Goal: Task Accomplishment & Management: Manage account settings

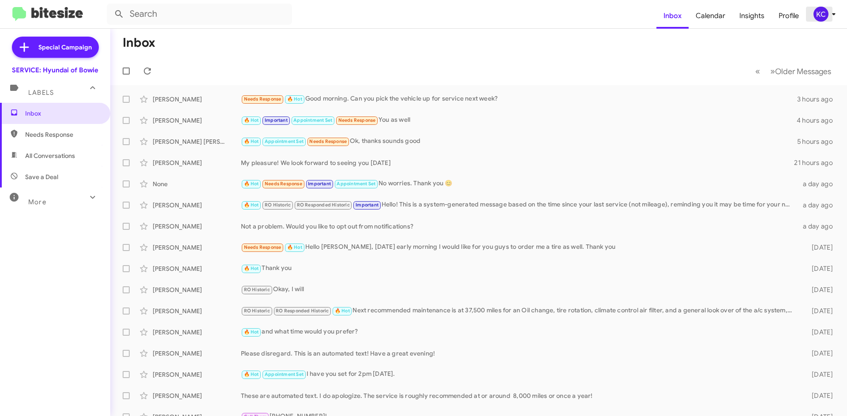
click at [819, 21] on div "KC" at bounding box center [820, 14] width 15 height 15
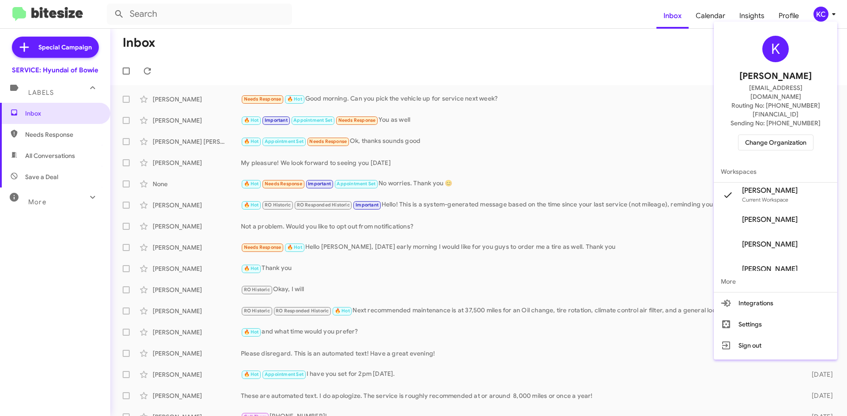
click at [769, 135] on span "Change Organization" at bounding box center [775, 142] width 61 height 15
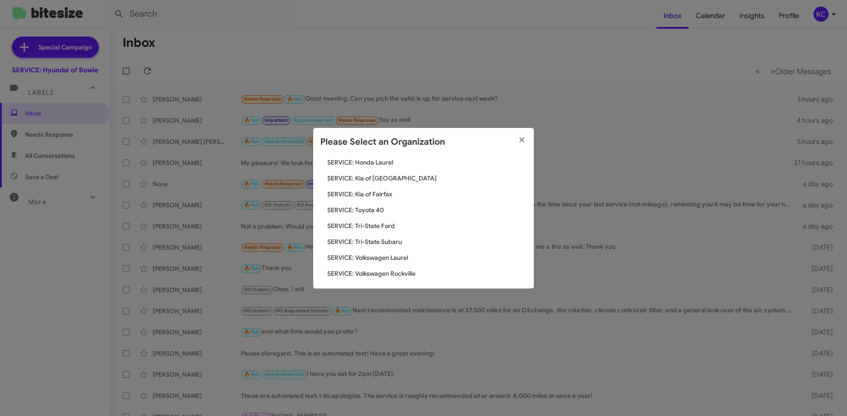
scroll to position [147, 0]
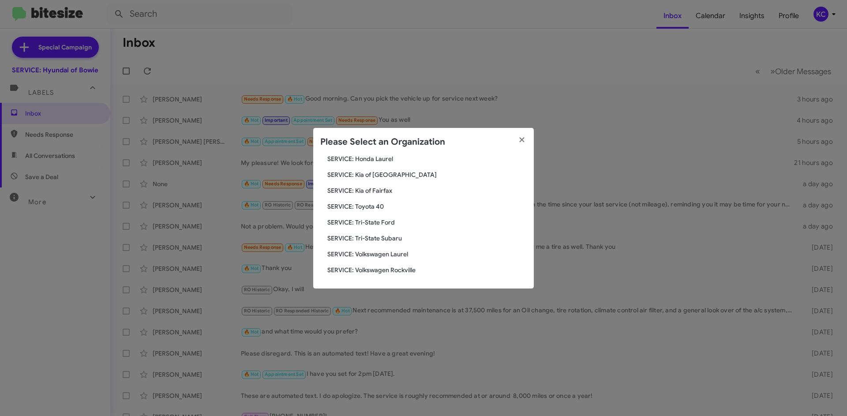
click at [358, 236] on span "SERVICE: Tri-State Subaru" at bounding box center [426, 238] width 199 height 9
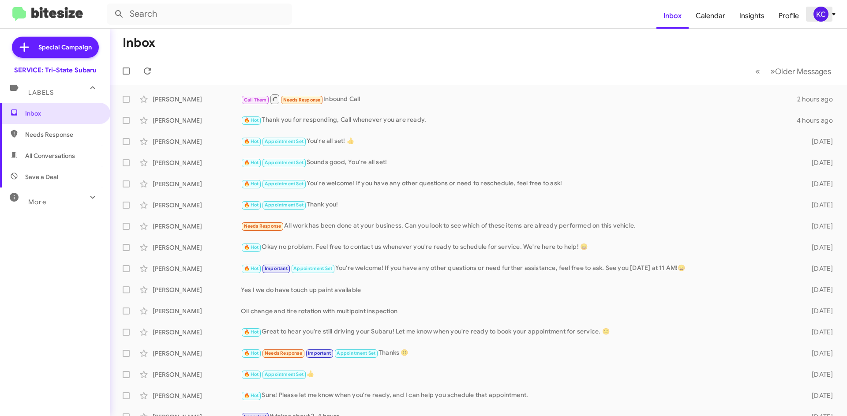
click at [819, 17] on div "KC" at bounding box center [820, 14] width 15 height 15
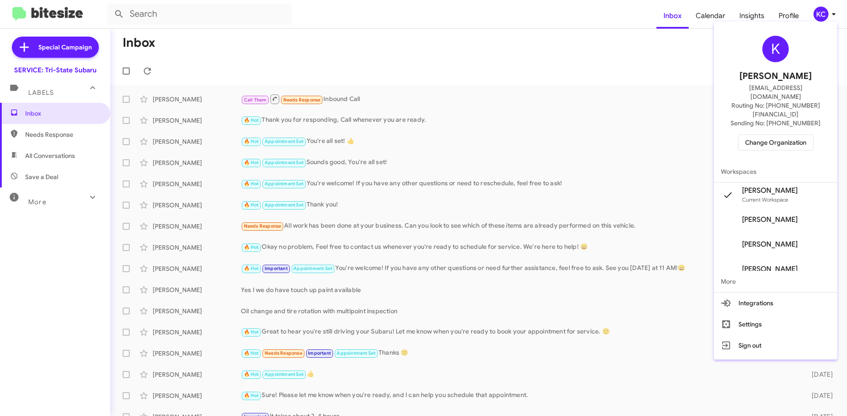
click at [763, 135] on span "Change Organization" at bounding box center [775, 142] width 61 height 15
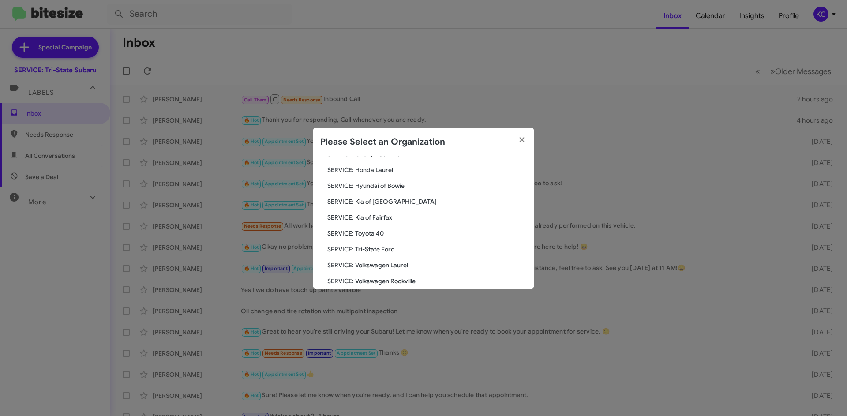
scroll to position [147, 0]
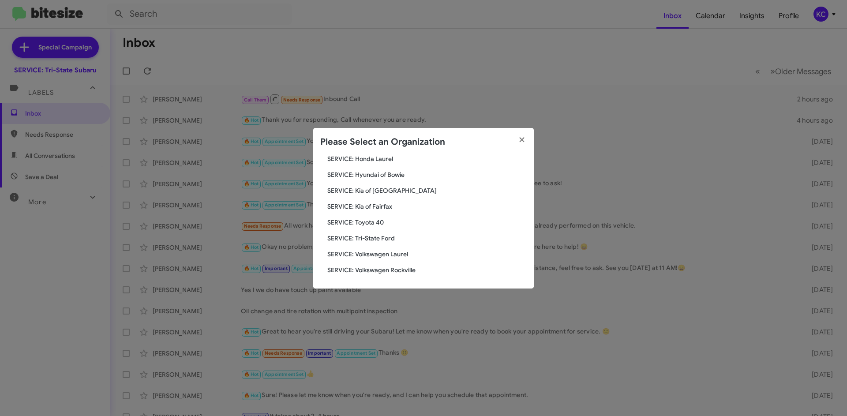
click at [365, 227] on div "Search SERVICE: Tri-State Subaru Current Org SERVICE: CDJR Baltimore SERVICE: C…" at bounding box center [423, 222] width 220 height 132
click at [375, 236] on span "SERVICE: Tri-State Ford" at bounding box center [426, 238] width 199 height 9
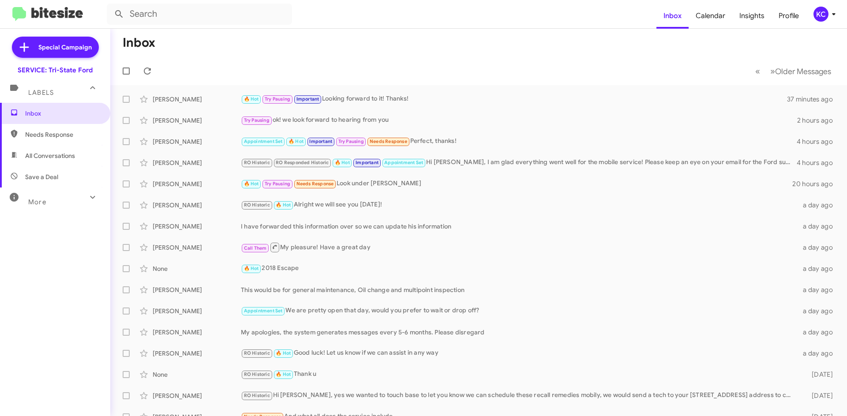
click at [828, 19] on icon at bounding box center [833, 14] width 11 height 11
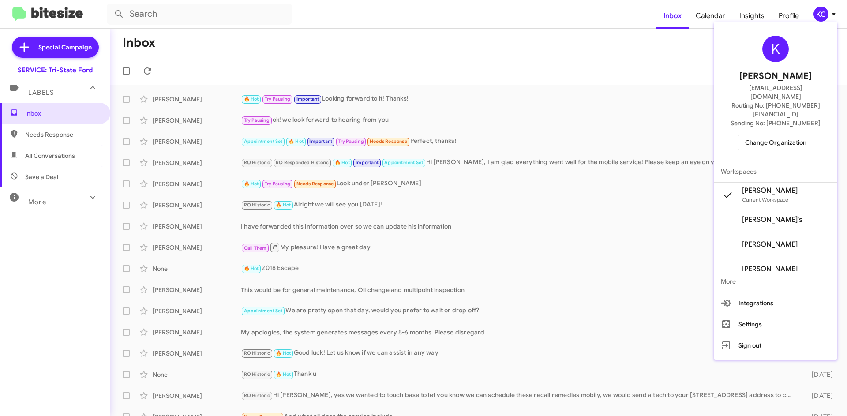
click at [780, 133] on div "K Kimberly Cole kcole@ourismancars.com Routing No: +1 (410) 709-7250 Sending No…" at bounding box center [774, 93] width 123 height 136
click at [780, 135] on span "Change Organization" at bounding box center [775, 142] width 61 height 15
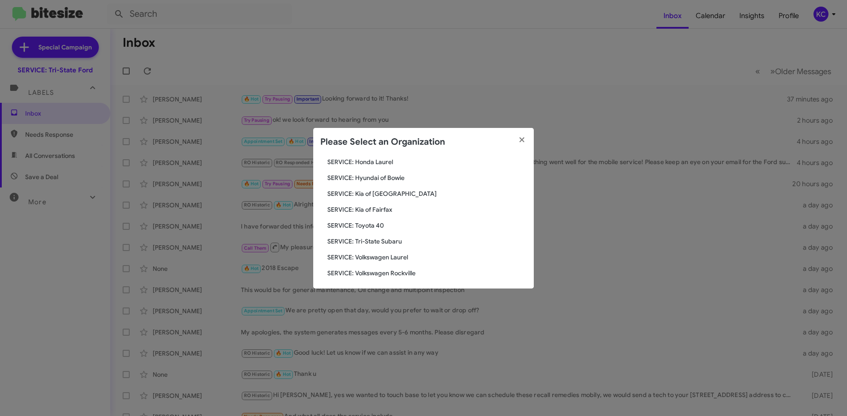
scroll to position [147, 0]
click at [383, 206] on span "SERVICE: Kia of Fairfax" at bounding box center [426, 206] width 199 height 9
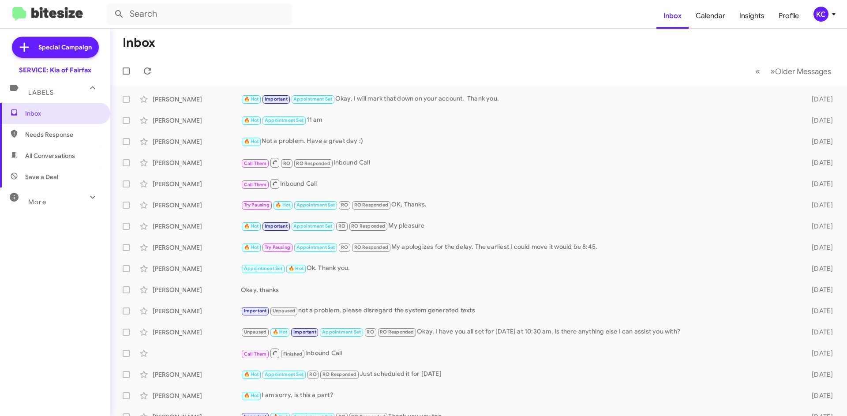
click at [822, 14] on div "KC" at bounding box center [820, 14] width 15 height 15
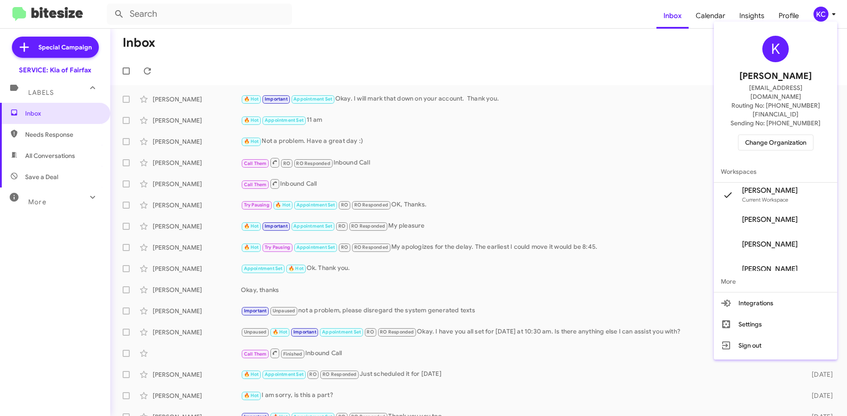
click at [775, 116] on div "K [PERSON_NAME] [EMAIL_ADDRESS][DOMAIN_NAME] Routing No: [PHONE_NUMBER][FINANCI…" at bounding box center [774, 93] width 123 height 136
click at [772, 135] on span "Change Organization" at bounding box center [775, 142] width 61 height 15
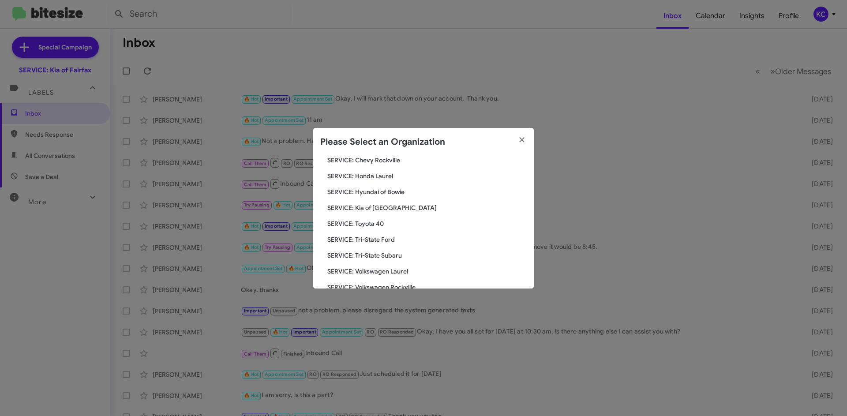
scroll to position [132, 0]
click at [371, 219] on span "SERVICE: Toyota 40" at bounding box center [426, 221] width 199 height 9
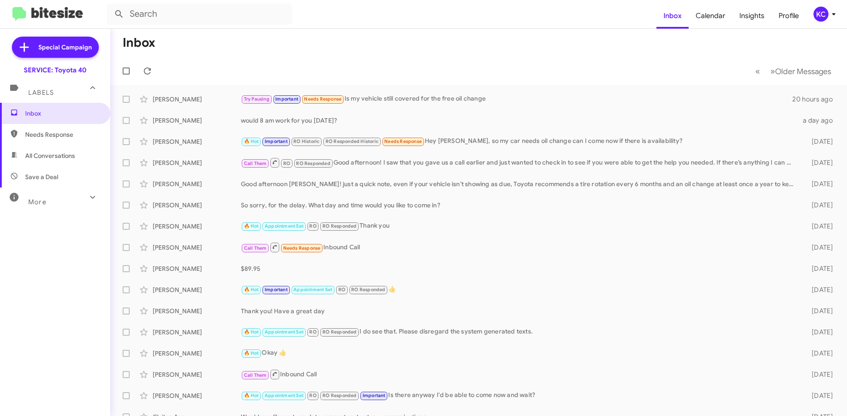
click at [821, 11] on div "KC" at bounding box center [820, 14] width 15 height 15
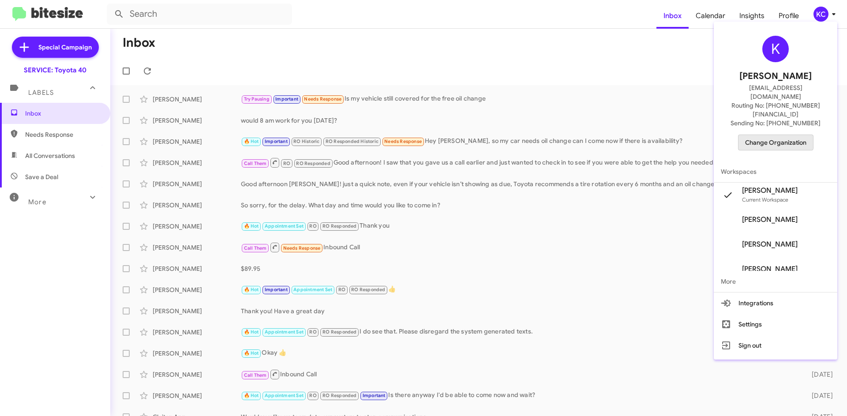
click at [760, 134] on button "Change Organization" at bounding box center [775, 142] width 75 height 16
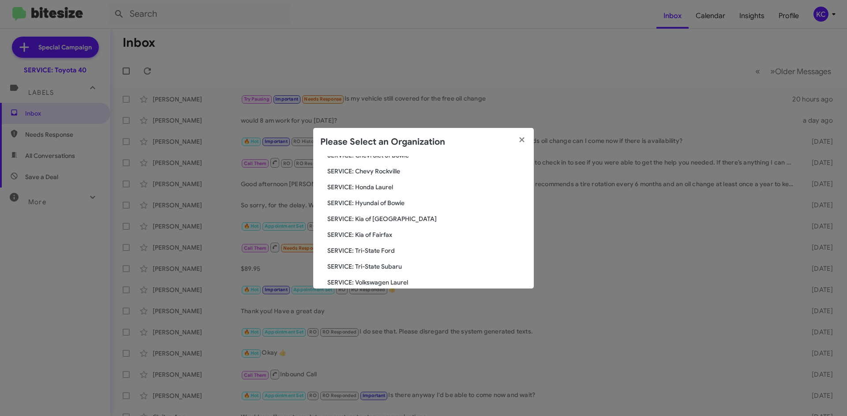
scroll to position [132, 0]
click at [392, 224] on span "SERVICE: Kia of Fairfax" at bounding box center [426, 221] width 199 height 9
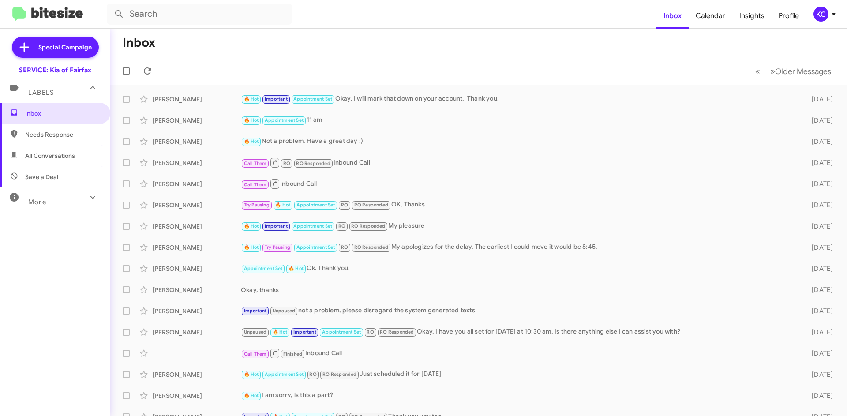
click at [813, 17] on span "KC" at bounding box center [826, 14] width 26 height 15
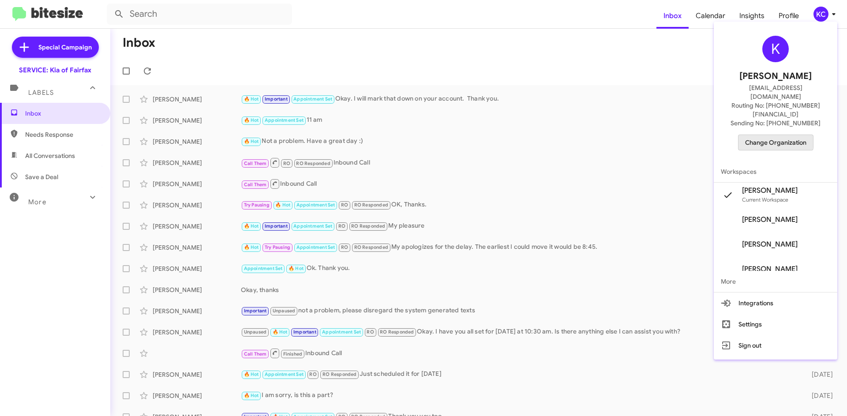
click at [772, 135] on span "Change Organization" at bounding box center [775, 142] width 61 height 15
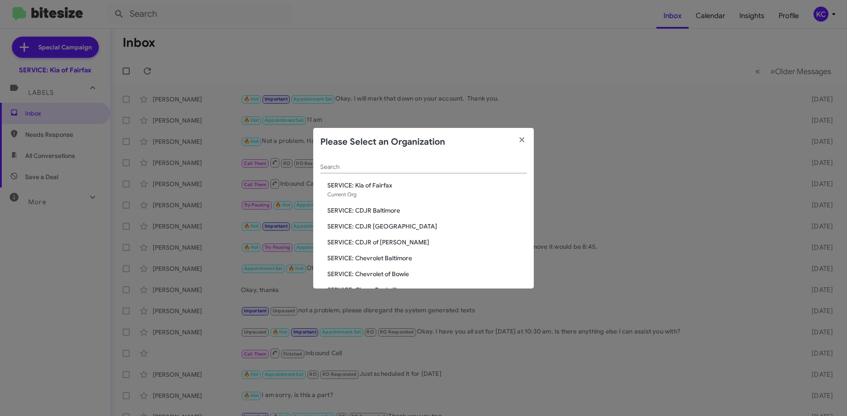
click at [370, 209] on span "SERVICE: CDJR Baltimore" at bounding box center [426, 210] width 199 height 9
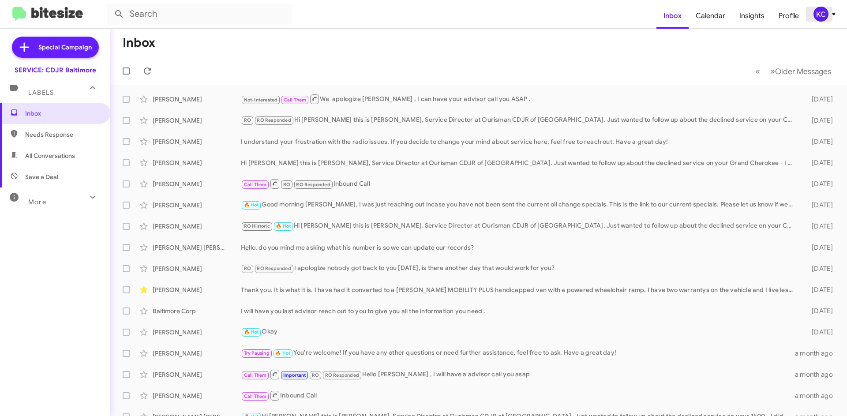
click at [823, 13] on div "KC" at bounding box center [820, 14] width 15 height 15
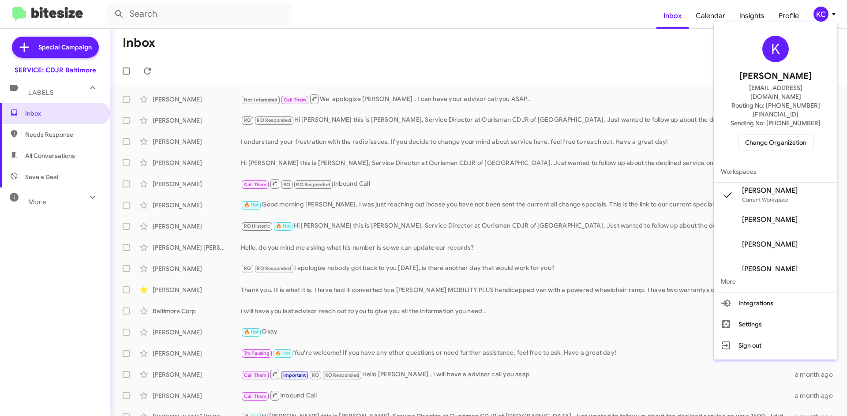
click at [765, 115] on div "K Kimberly Cole kcole@ourismancars.com Routing No: +1 (410) 288-3100 Sending No…" at bounding box center [774, 93] width 123 height 136
click at [765, 135] on span "Change Organization" at bounding box center [775, 142] width 61 height 15
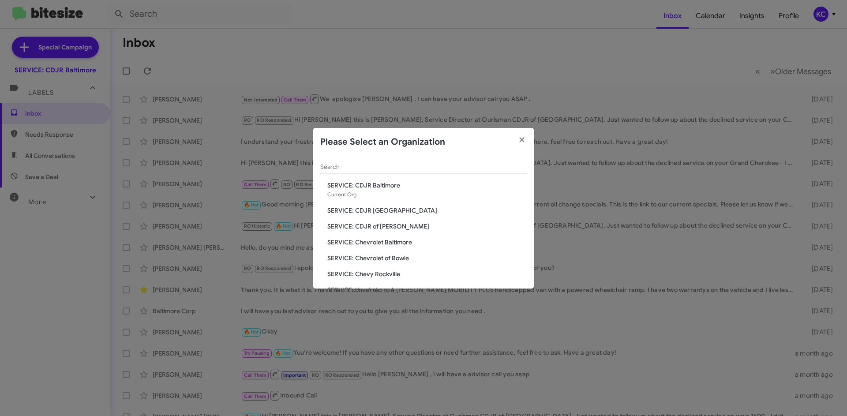
click at [383, 218] on div "Search SERVICE: CDJR Baltimore Current Org SERVICE: CDJR Clarksville SERVICE: C…" at bounding box center [423, 222] width 220 height 132
click at [384, 225] on span "SERVICE: CDJR of [PERSON_NAME]" at bounding box center [426, 226] width 199 height 9
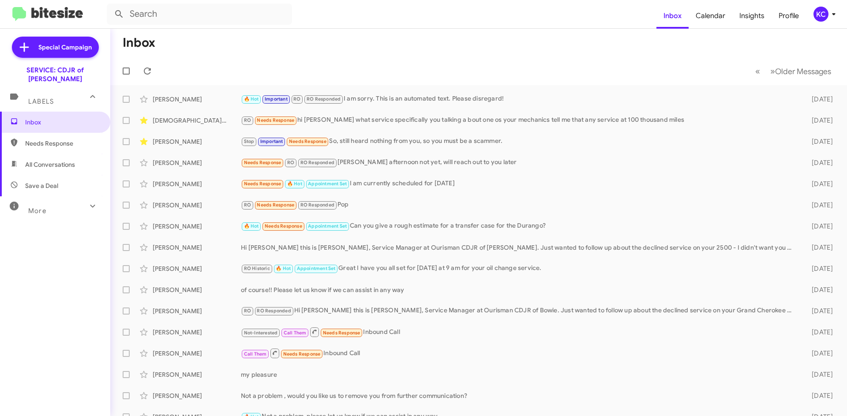
click at [822, 22] on mat-toolbar "Inbox Calendar Insights Profile KC" at bounding box center [423, 14] width 847 height 28
click at [821, 14] on div "KC" at bounding box center [820, 14] width 15 height 15
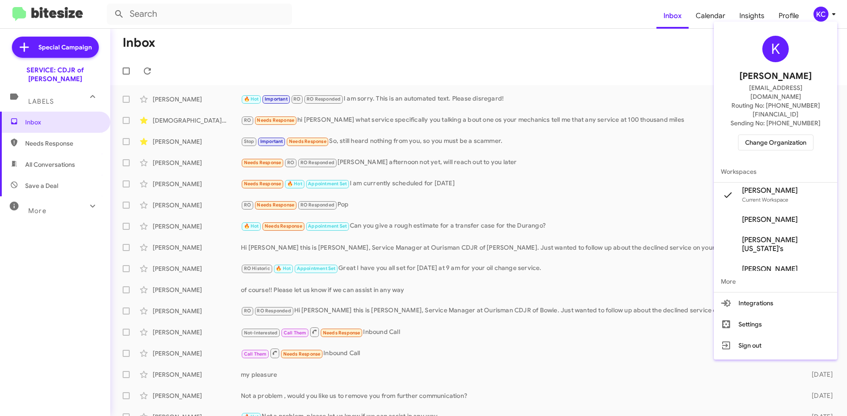
click at [780, 135] on span "Change Organization" at bounding box center [775, 142] width 61 height 15
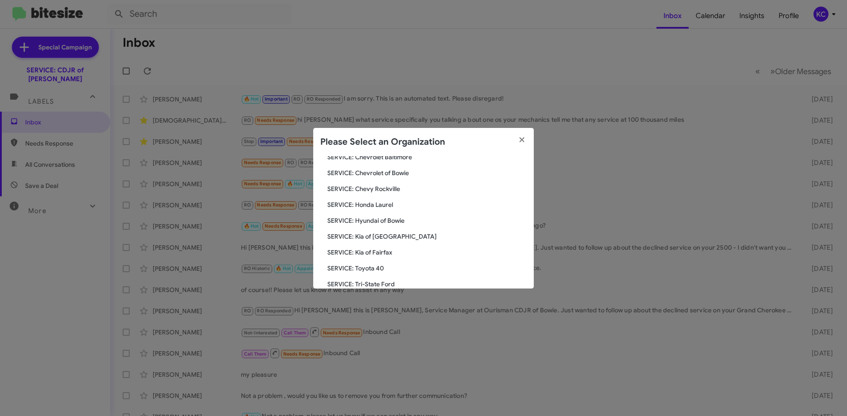
scroll to position [88, 0]
click at [382, 166] on span "SERVICE: Chevrolet of Bowie" at bounding box center [426, 169] width 199 height 9
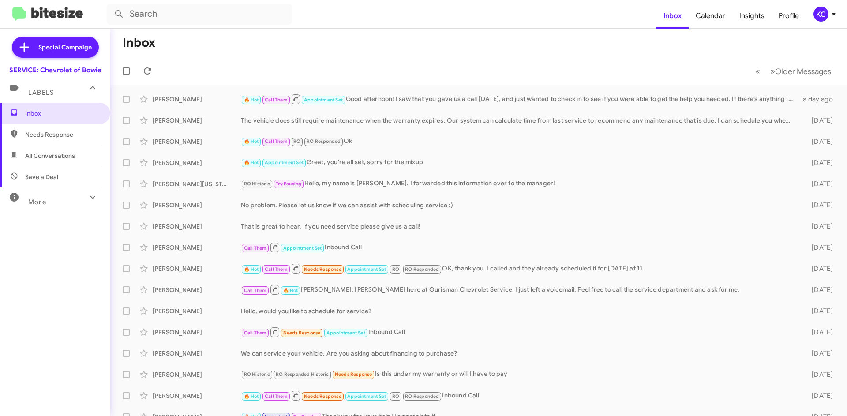
click at [818, 15] on div "KC" at bounding box center [820, 14] width 15 height 15
